Goal: Navigation & Orientation: Find specific page/section

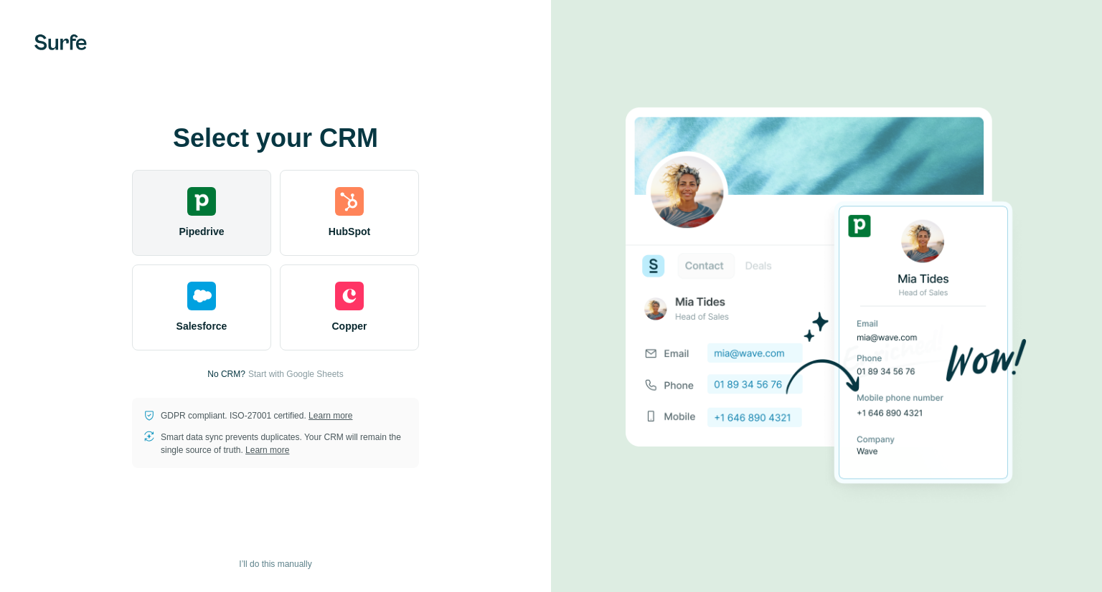
click at [198, 201] on img at bounding box center [201, 201] width 29 height 29
